Goal: Task Accomplishment & Management: Manage account settings

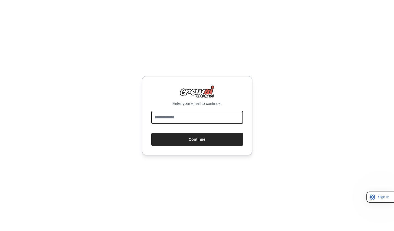
click at [217, 121] on input "email" at bounding box center [197, 117] width 92 height 13
type input "**********"
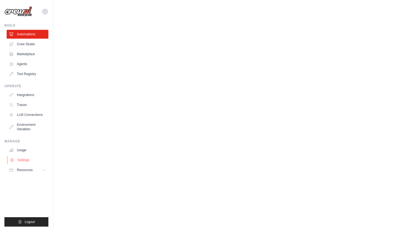
click at [24, 160] on link "Settings" at bounding box center [28, 160] width 42 height 9
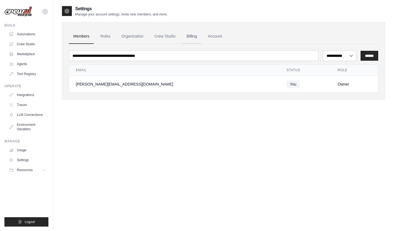
click at [196, 37] on link "Billing" at bounding box center [191, 36] width 19 height 15
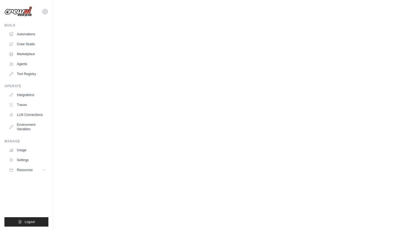
click at [215, 36] on link "Account" at bounding box center [215, 36] width 23 height 15
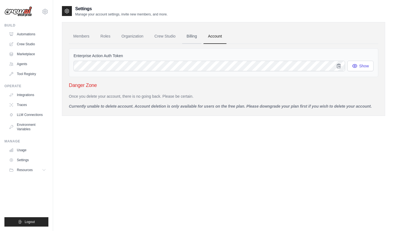
click at [194, 35] on link "Billing" at bounding box center [191, 36] width 19 height 15
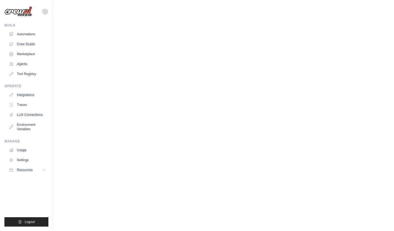
click at [108, 138] on button "Cancel Subscription" at bounding box center [91, 137] width 44 height 7
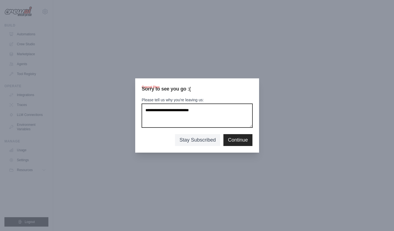
click at [163, 113] on textarea "Please tell us why you're leaving us:" at bounding box center [197, 116] width 111 height 24
type textarea "**********"
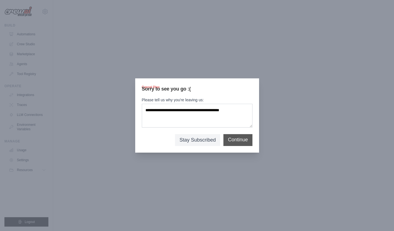
click at [242, 142] on button "Continue" at bounding box center [238, 139] width 20 height 7
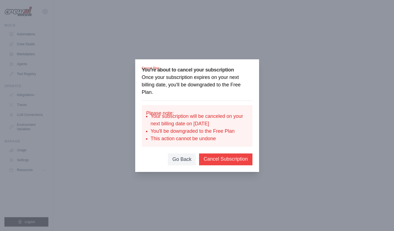
click at [234, 158] on button "Cancel Subscription" at bounding box center [226, 159] width 44 height 7
